Goal: Task Accomplishment & Management: Use online tool/utility

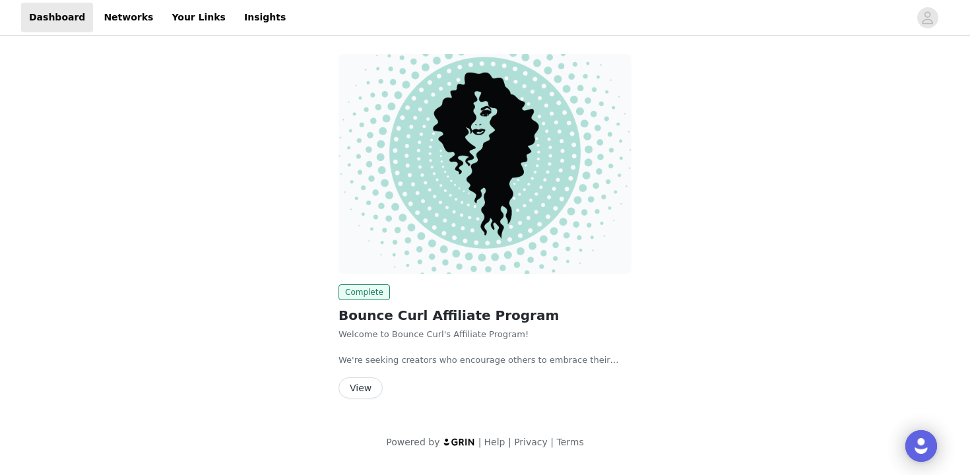
click at [356, 381] on button "View" at bounding box center [361, 388] width 44 height 21
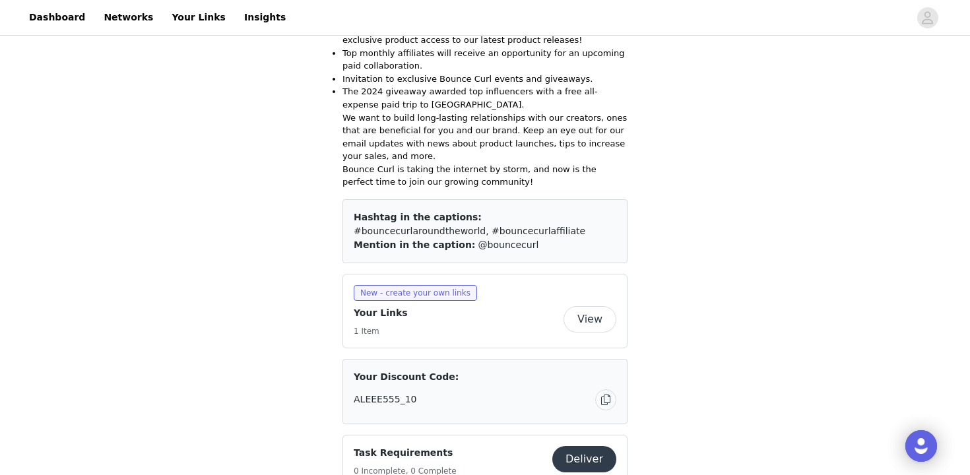
scroll to position [560, 0]
click at [576, 310] on button "View" at bounding box center [590, 320] width 53 height 26
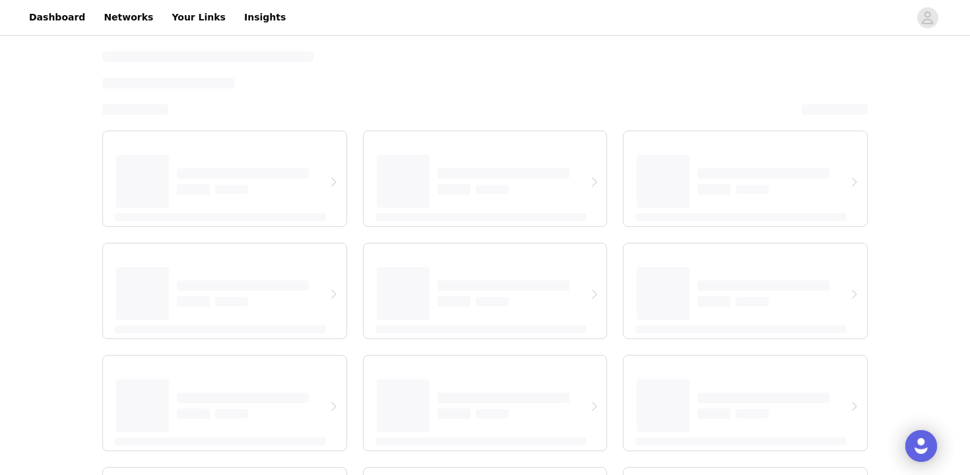
select select "12"
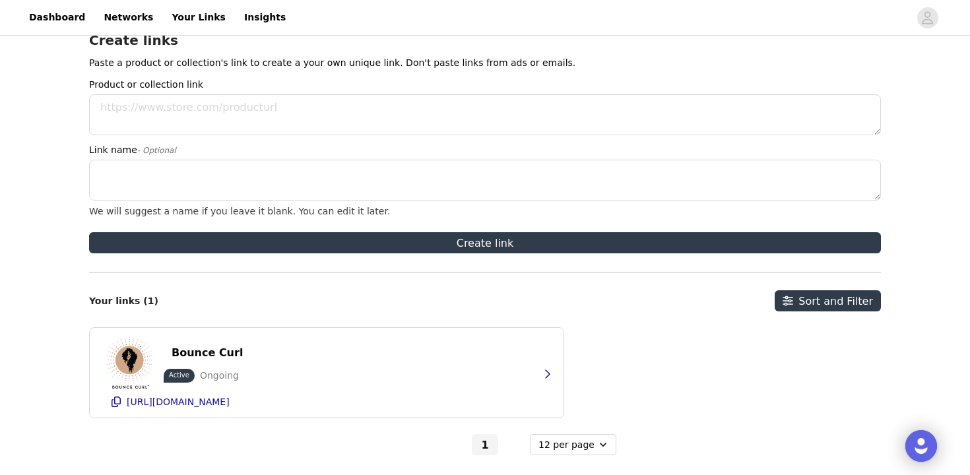
scroll to position [87, 0]
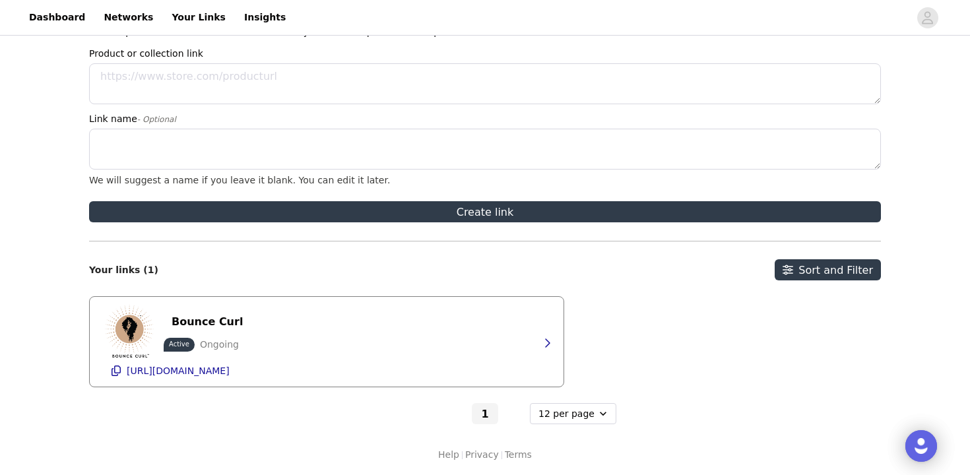
click at [529, 335] on div "Bounce Curl Active Ongoing [URL][DOMAIN_NAME]" at bounding box center [326, 342] width 447 height 90
click at [539, 341] on button "button" at bounding box center [547, 343] width 26 height 21
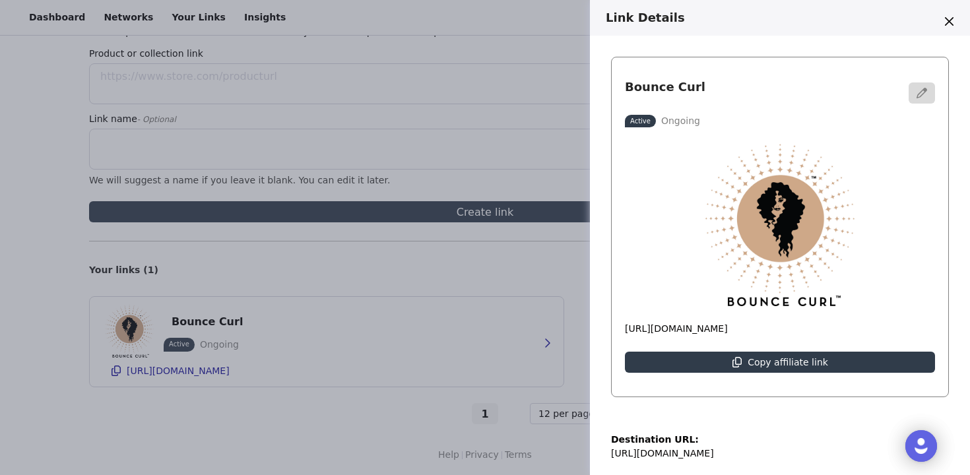
scroll to position [216, 0]
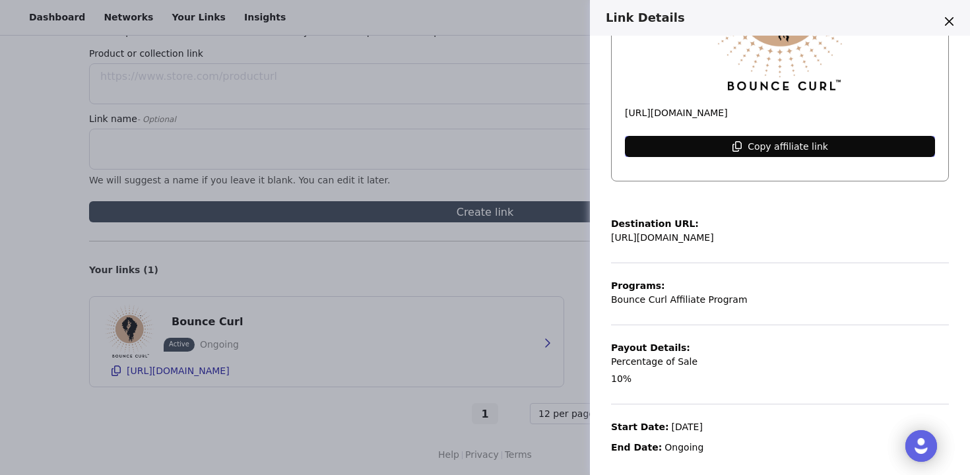
click at [792, 143] on p "Copy affiliate link" at bounding box center [788, 146] width 81 height 11
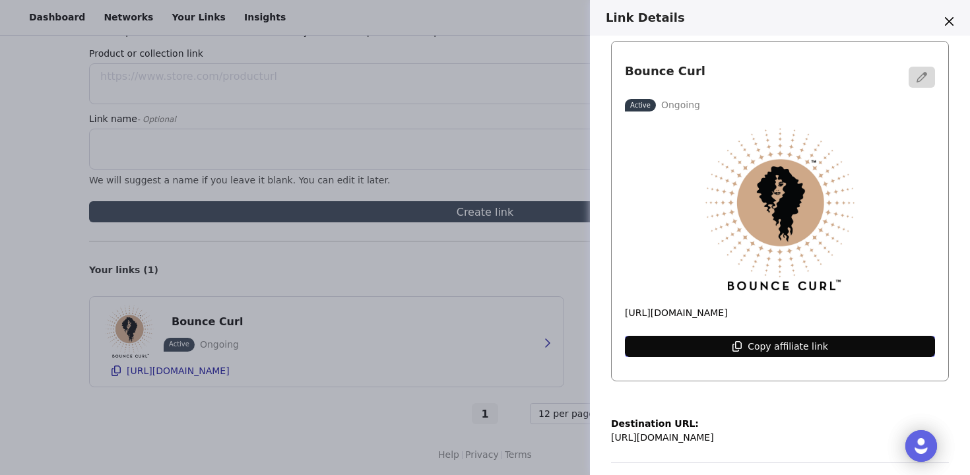
scroll to position [0, 0]
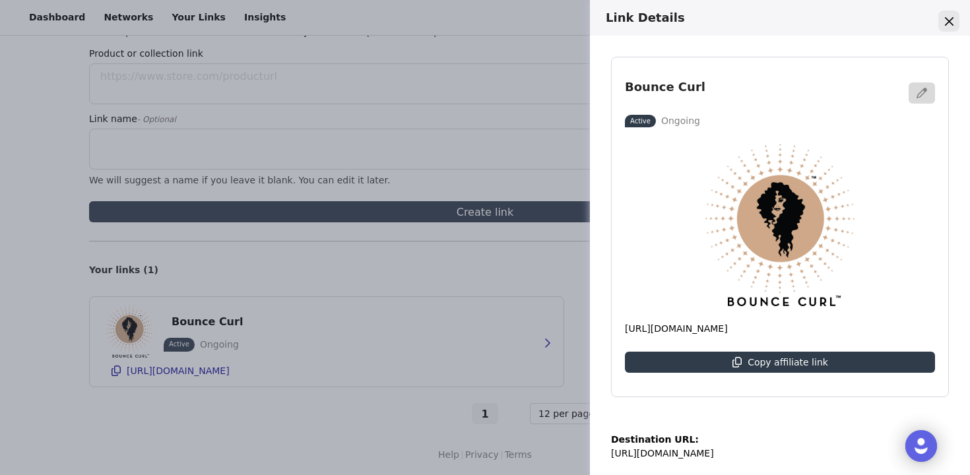
click at [952, 26] on button "Close" at bounding box center [949, 21] width 21 height 21
